Goal: Task Accomplishment & Management: Manage account settings

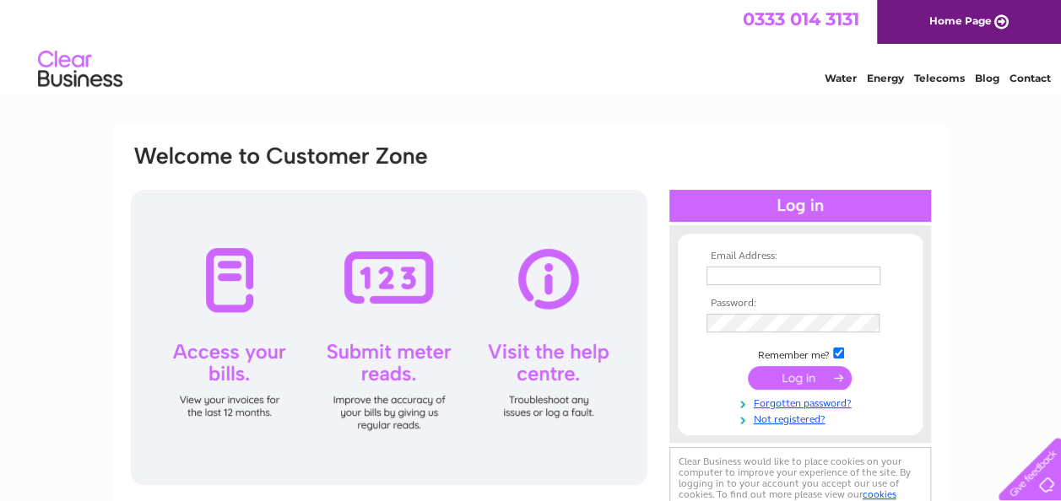
type input "dj.dc.coates@outlook.com"
click at [843, 70] on li "Water" at bounding box center [841, 76] width 32 height 17
click at [812, 385] on input "submit" at bounding box center [800, 378] width 104 height 24
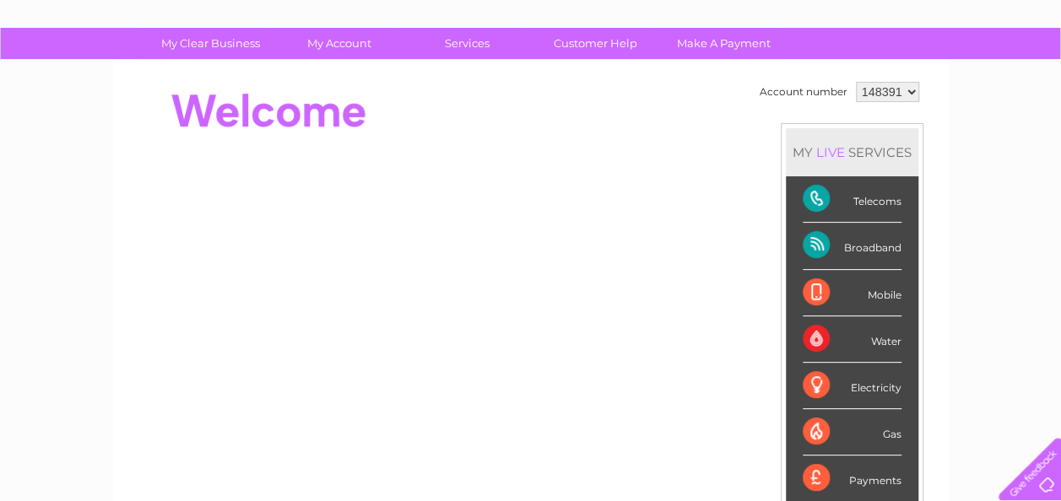
scroll to position [65, 0]
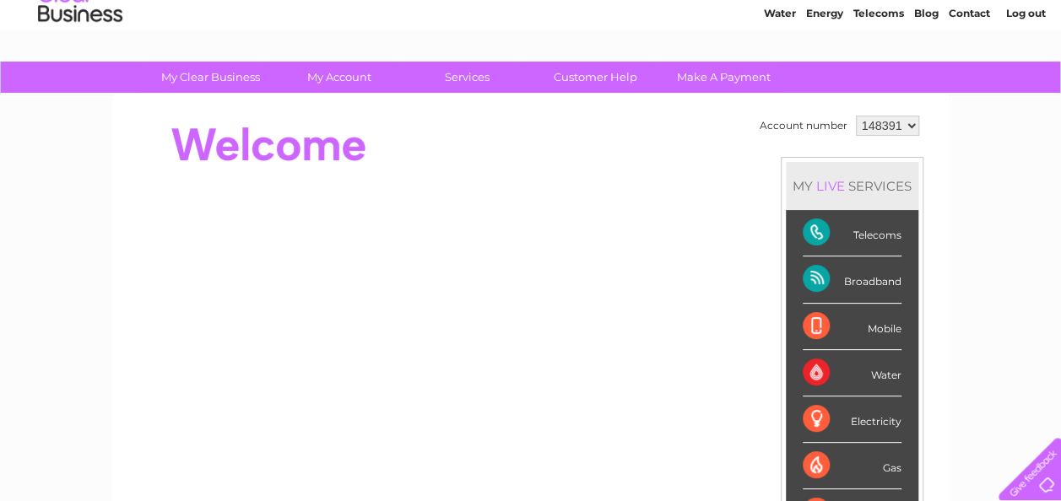
click at [818, 278] on div "Broadband" at bounding box center [852, 280] width 99 height 46
click at [806, 278] on div "Broadband" at bounding box center [852, 280] width 99 height 46
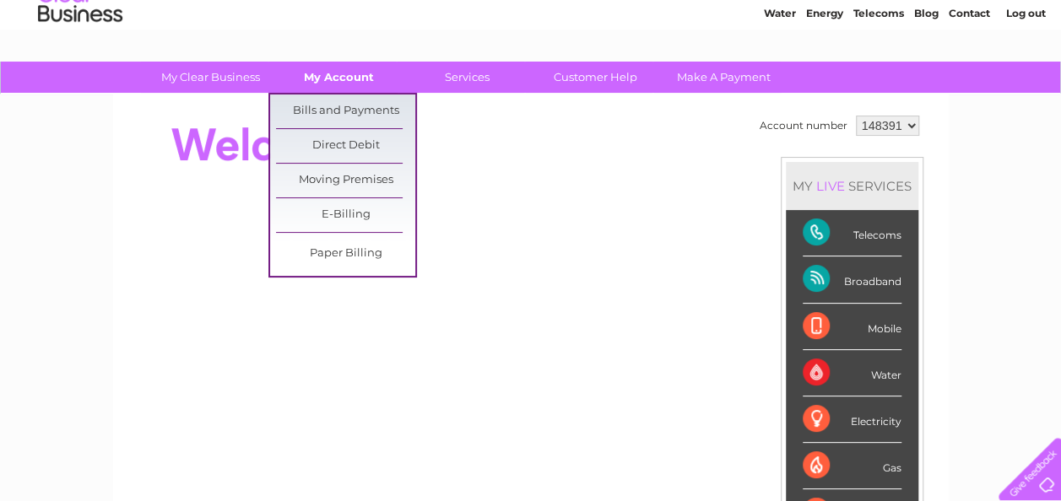
click at [335, 78] on link "My Account" at bounding box center [338, 77] width 139 height 31
click at [344, 117] on link "Bills and Payments" at bounding box center [345, 112] width 139 height 34
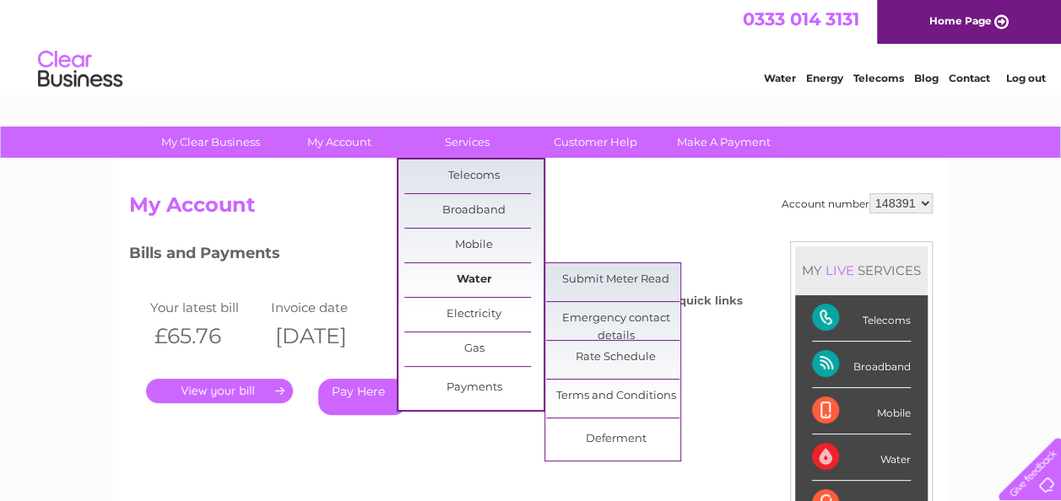
click at [476, 287] on link "Water" at bounding box center [473, 280] width 139 height 34
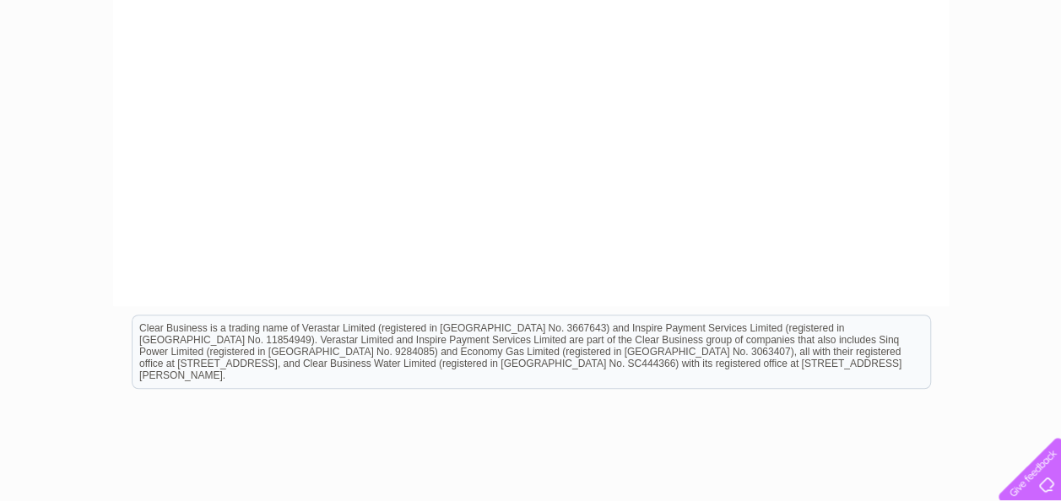
scroll to position [349, 0]
